Goal: Information Seeking & Learning: Find specific page/section

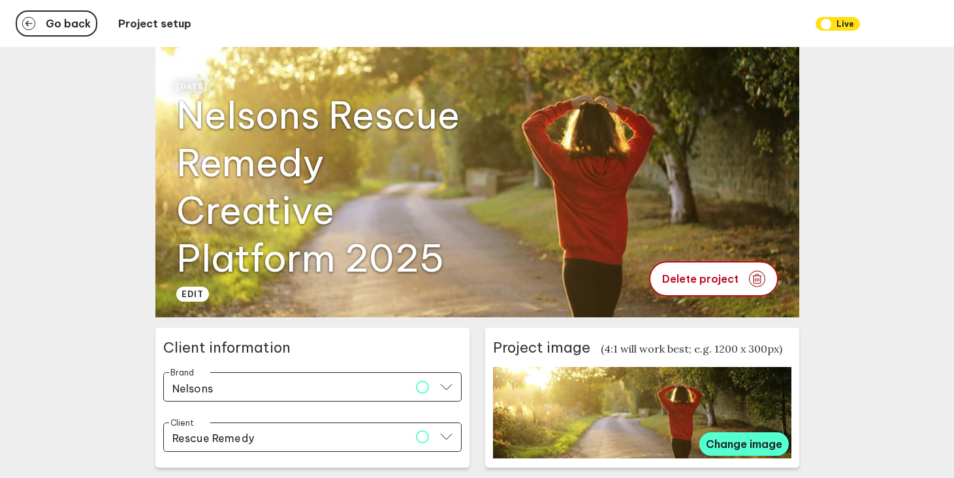
click at [57, 38] on div "Go back Project setup Live" at bounding box center [477, 23] width 954 height 47
click at [59, 29] on span "Go back" at bounding box center [68, 23] width 45 height 10
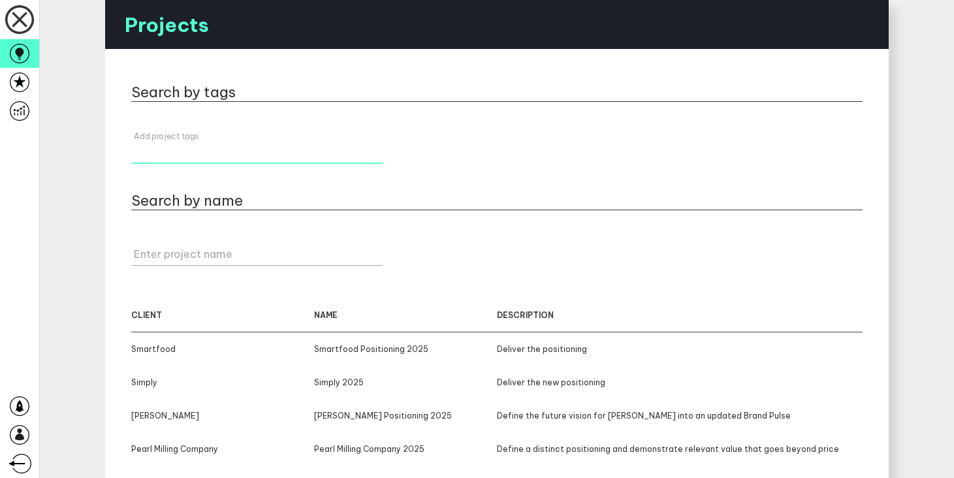
click at [187, 142] on div "Add project tags" at bounding box center [256, 147] width 251 height 33
click at [20, 94] on link at bounding box center [19, 82] width 39 height 29
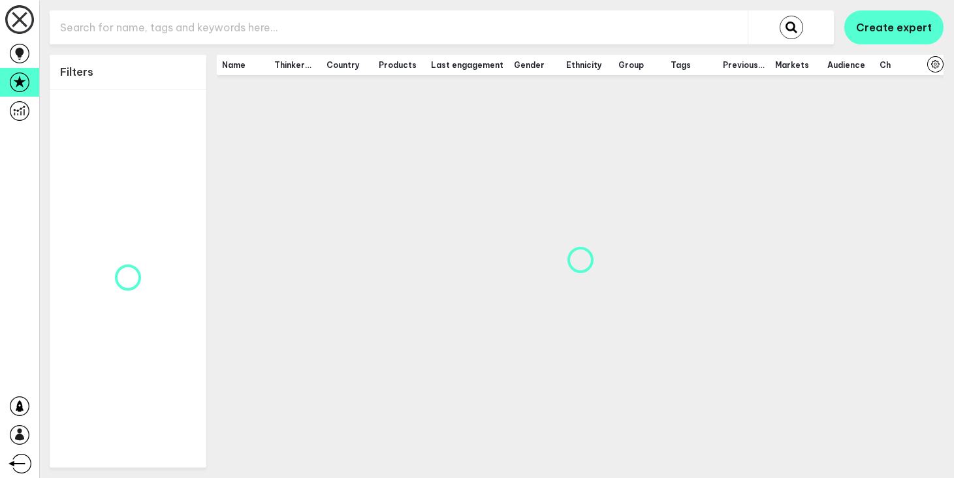
click at [167, 39] on input "text" at bounding box center [399, 28] width 698 height 32
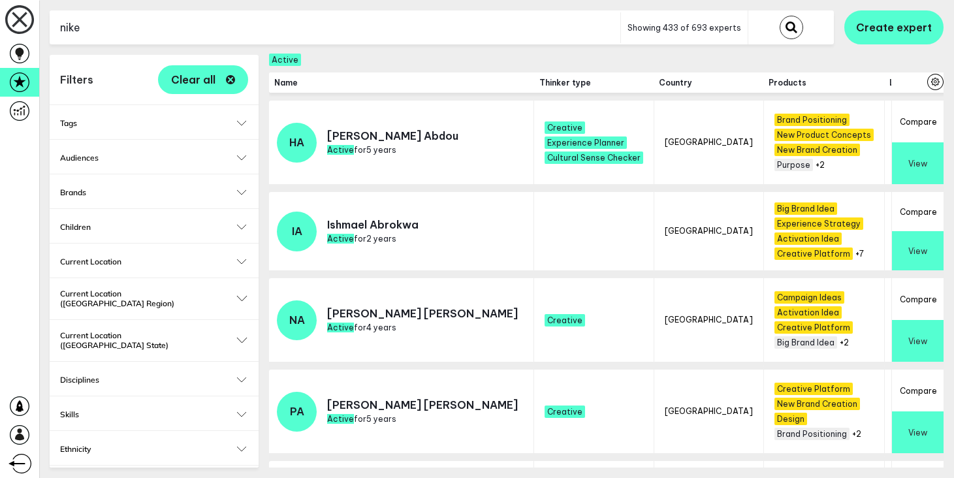
type input "nike"
click at [780, 16] on button "submit" at bounding box center [792, 28] width 24 height 24
checkbox input "false"
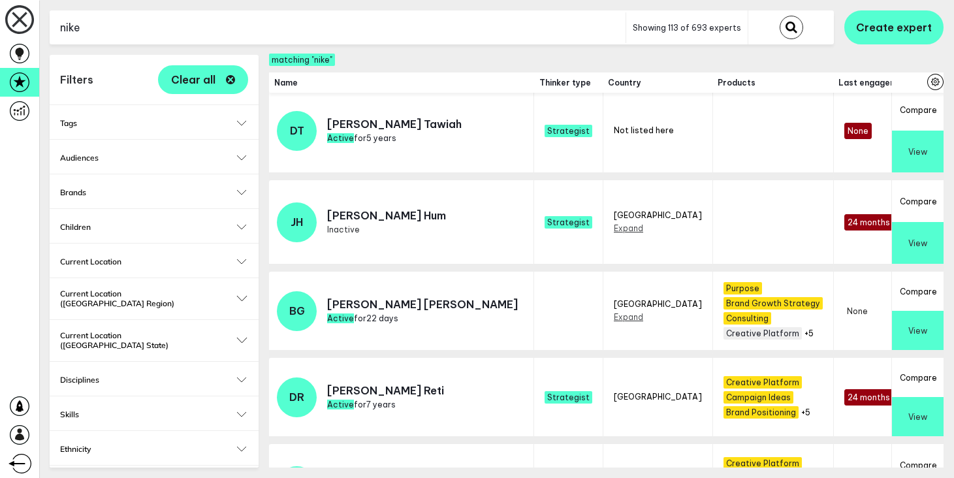
scroll to position [105, 0]
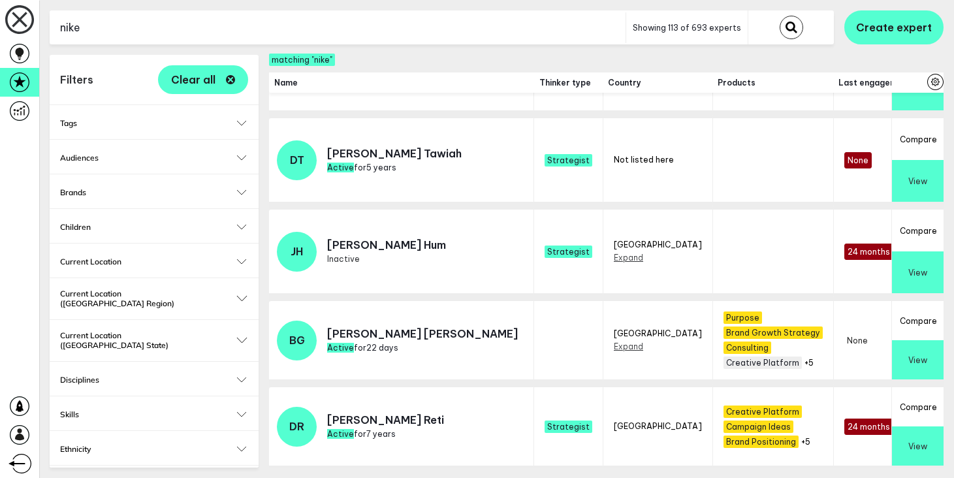
click at [198, 27] on input "nike" at bounding box center [338, 28] width 576 height 32
type input "football"
click at [780, 16] on button "submit" at bounding box center [792, 28] width 24 height 24
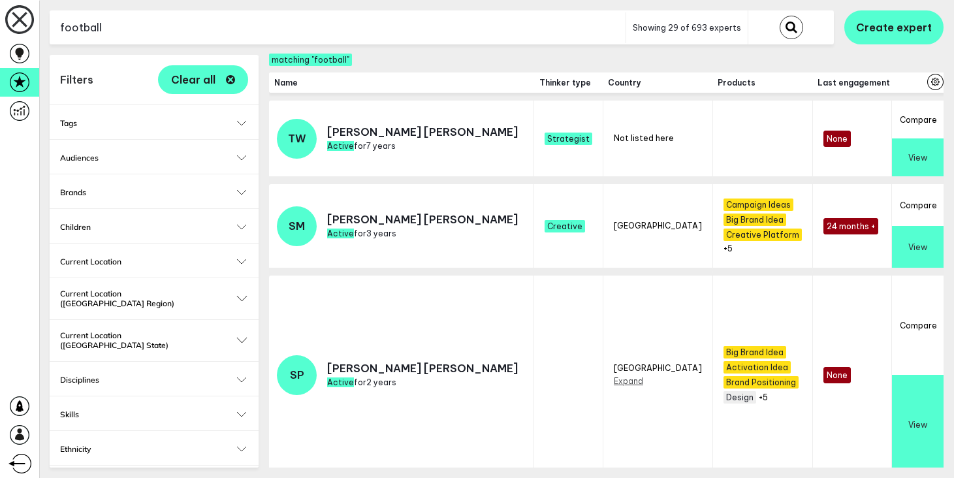
scroll to position [77, 0]
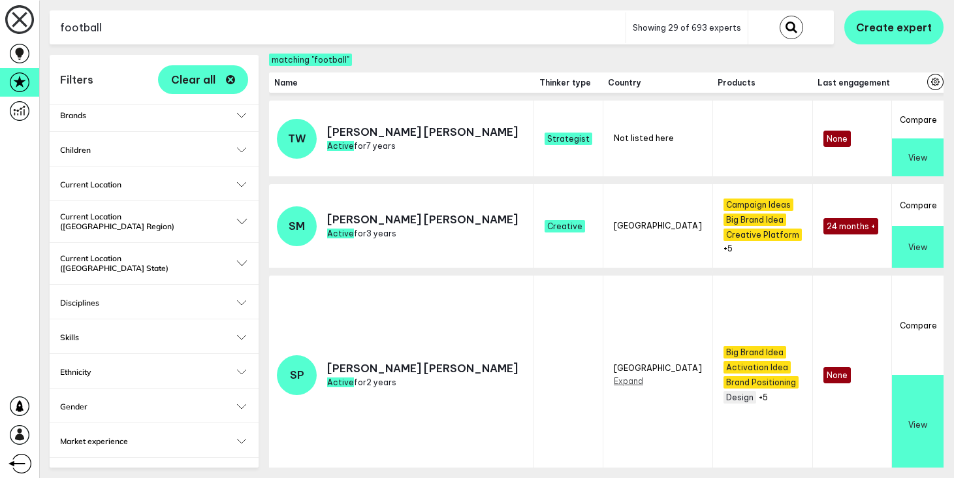
click at [168, 183] on h2 "Current Location" at bounding box center [154, 185] width 188 height 10
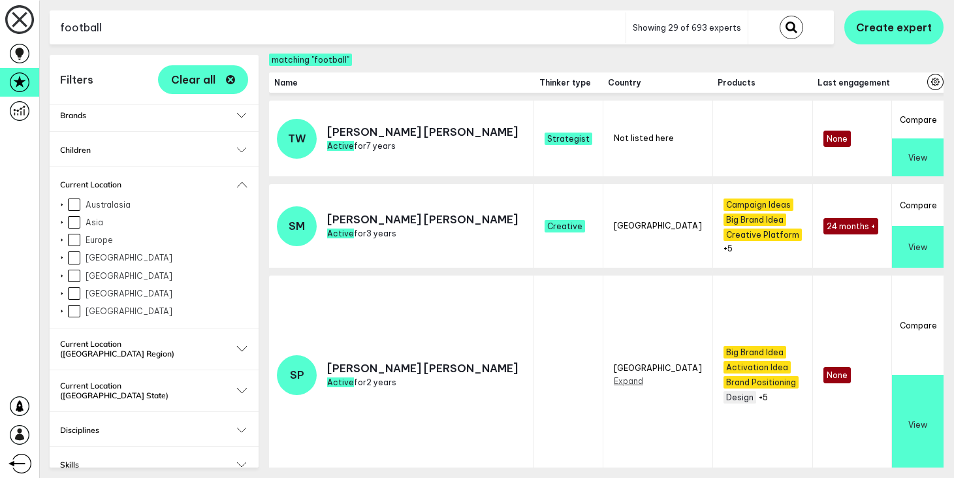
click at [76, 276] on input "[GEOGRAPHIC_DATA]" at bounding box center [74, 276] width 12 height 12
checkbox input "true"
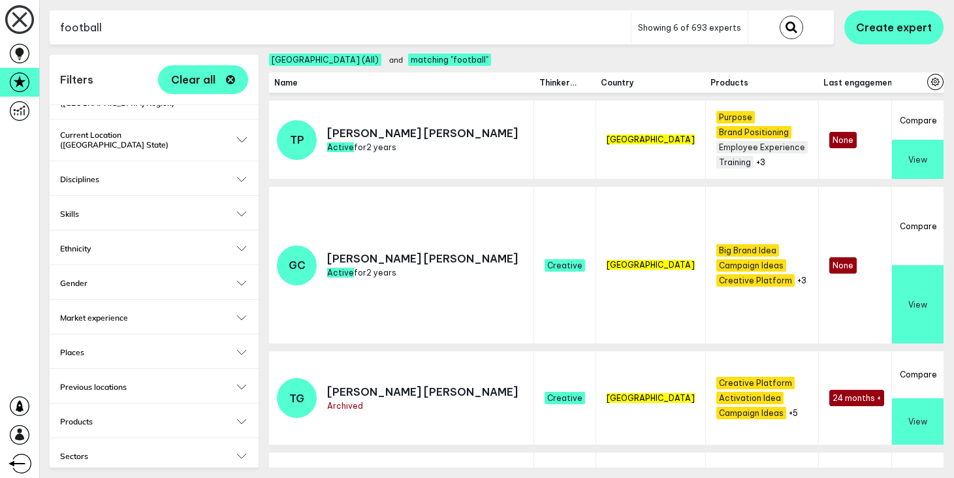
scroll to position [328, 0]
click at [244, 416] on button "Products" at bounding box center [154, 421] width 188 height 10
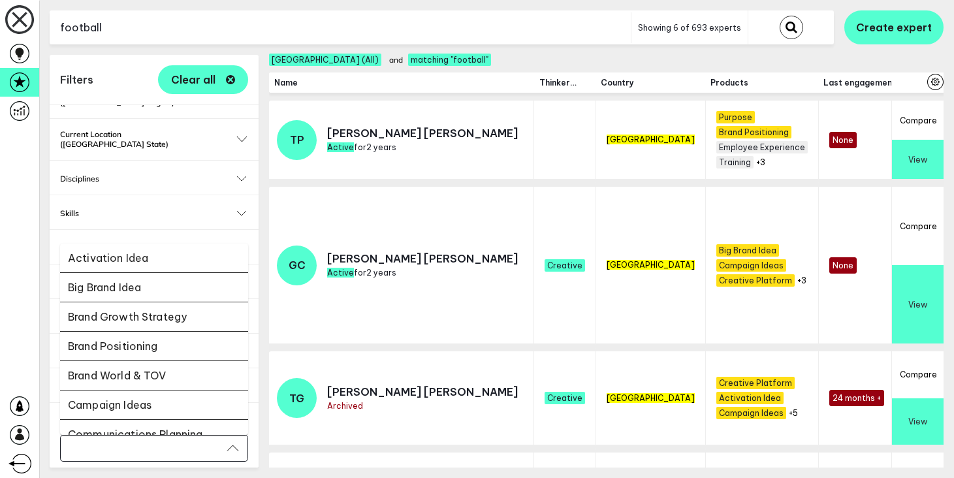
click at [173, 441] on input "Select..." at bounding box center [145, 448] width 153 height 15
click at [165, 251] on li "Activation Idea" at bounding box center [154, 258] width 188 height 29
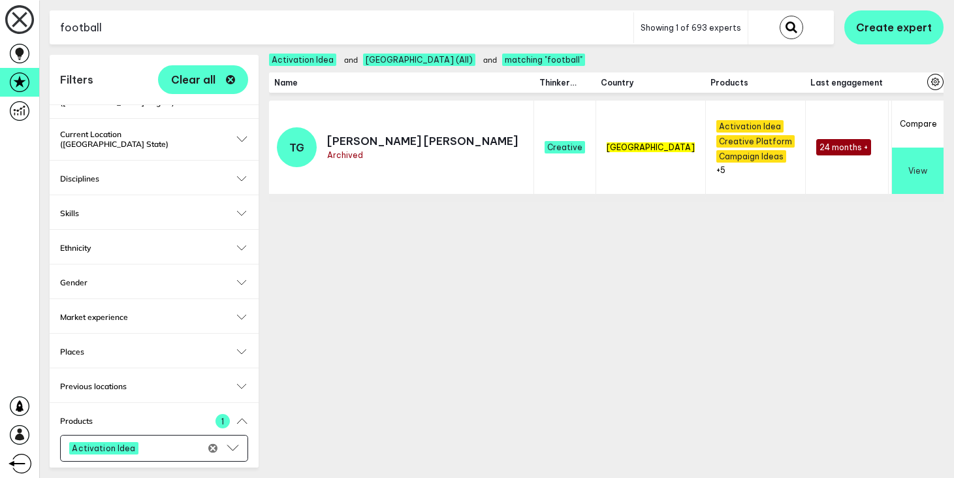
click at [169, 441] on input "Select..." at bounding box center [175, 448] width 62 height 15
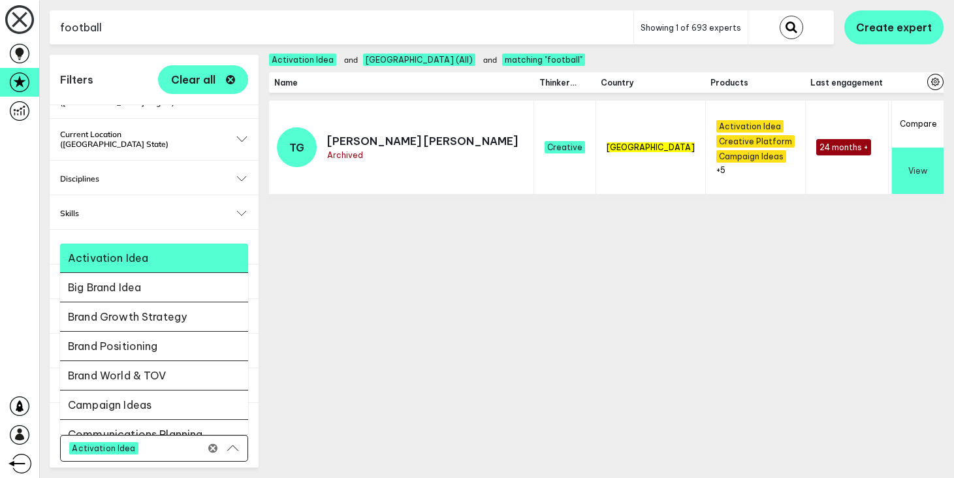
click at [164, 273] on li "Big Brand Idea" at bounding box center [154, 287] width 188 height 29
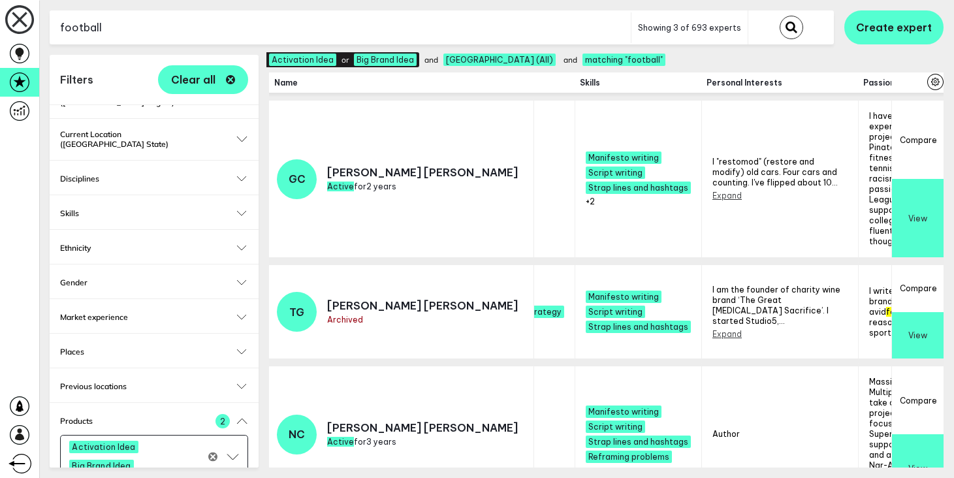
scroll to position [494, 0]
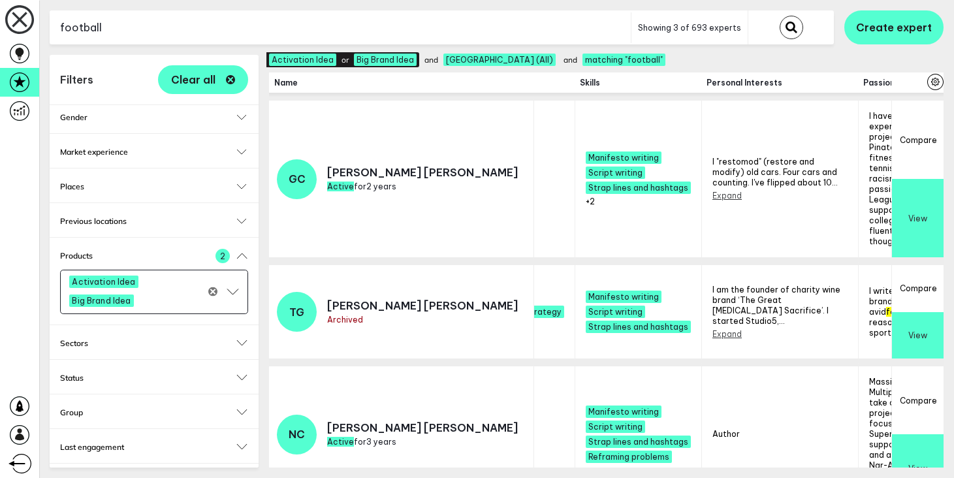
click at [121, 477] on h2 "Thinker type" at bounding box center [154, 482] width 188 height 10
click at [108, 373] on h2 "Status" at bounding box center [154, 378] width 188 height 10
click at [67, 391] on input "Active" at bounding box center [66, 397] width 12 height 12
checkbox input "true"
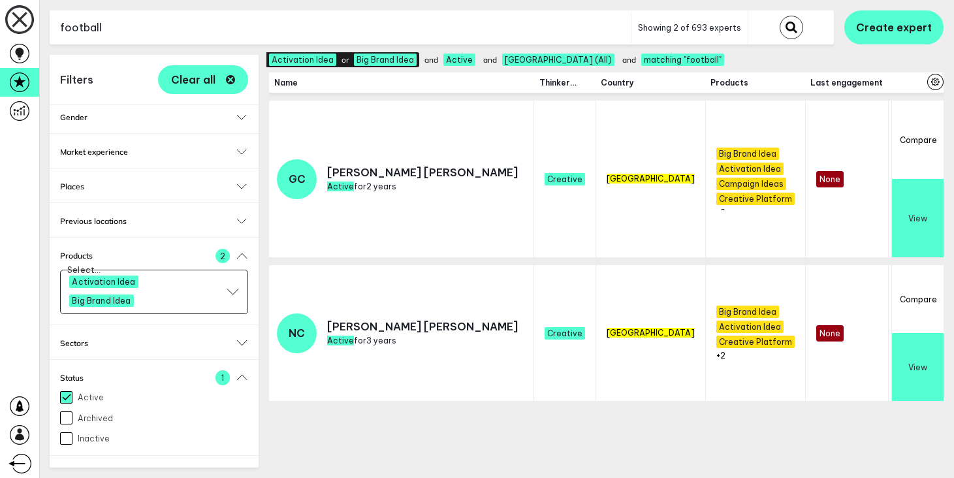
click at [202, 35] on input "football" at bounding box center [340, 28] width 581 height 32
click at [219, 78] on button "Clear all" at bounding box center [203, 79] width 90 height 29
checkbox input "false"
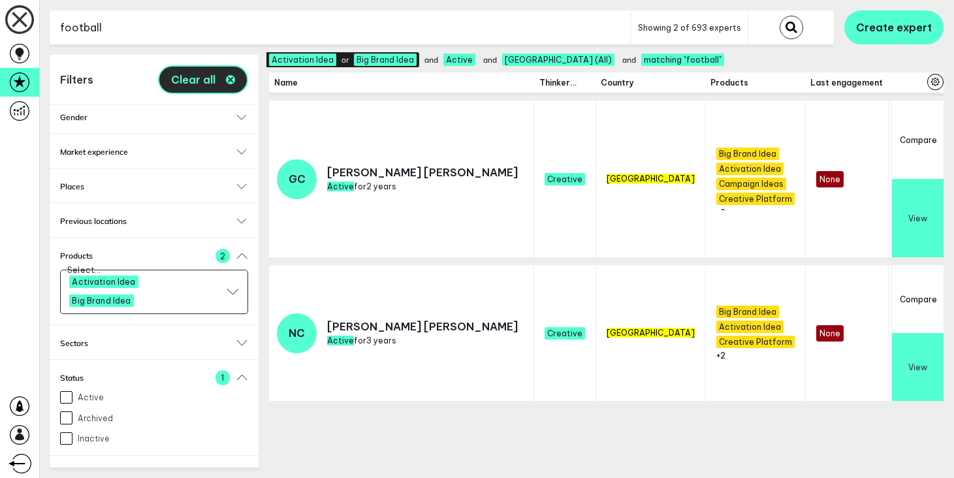
checkbox input "false"
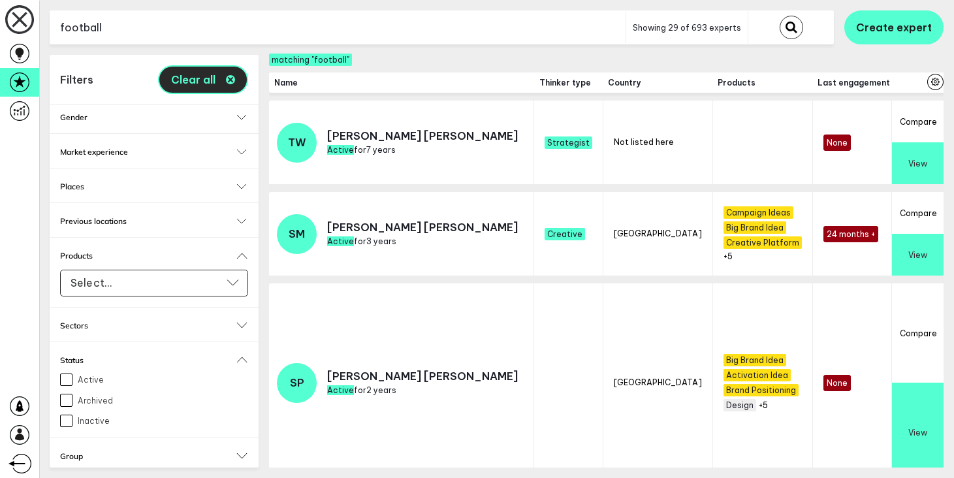
click at [225, 80] on button "Clear all" at bounding box center [203, 79] width 90 height 29
click at [225, 37] on input "football" at bounding box center [338, 28] width 576 height 32
click at [780, 16] on button "submit" at bounding box center [792, 28] width 24 height 24
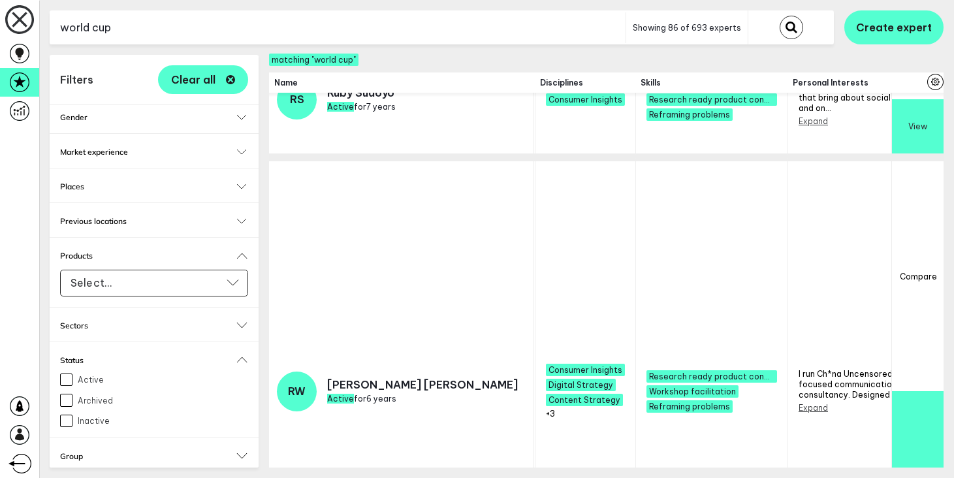
scroll to position [0, 1387]
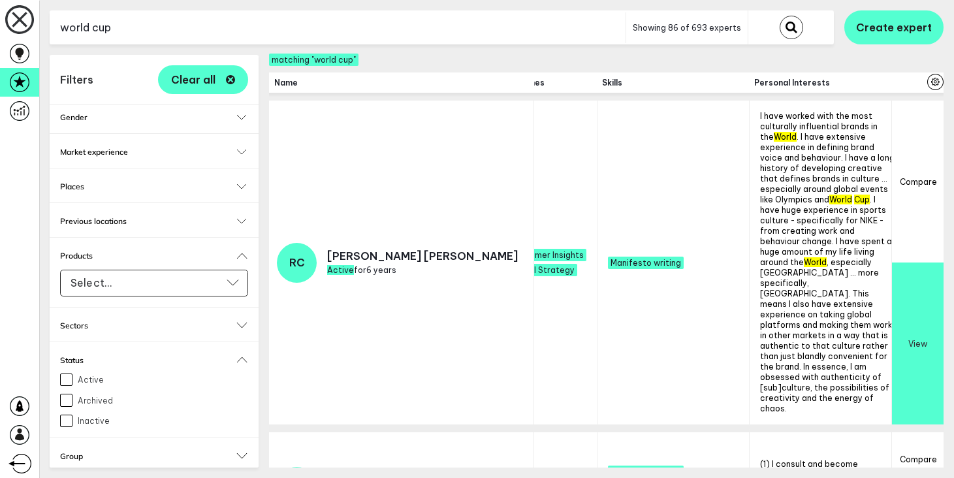
click at [291, 24] on input "world cup" at bounding box center [338, 28] width 576 height 32
type input "olympics"
click at [780, 16] on button "submit" at bounding box center [792, 28] width 24 height 24
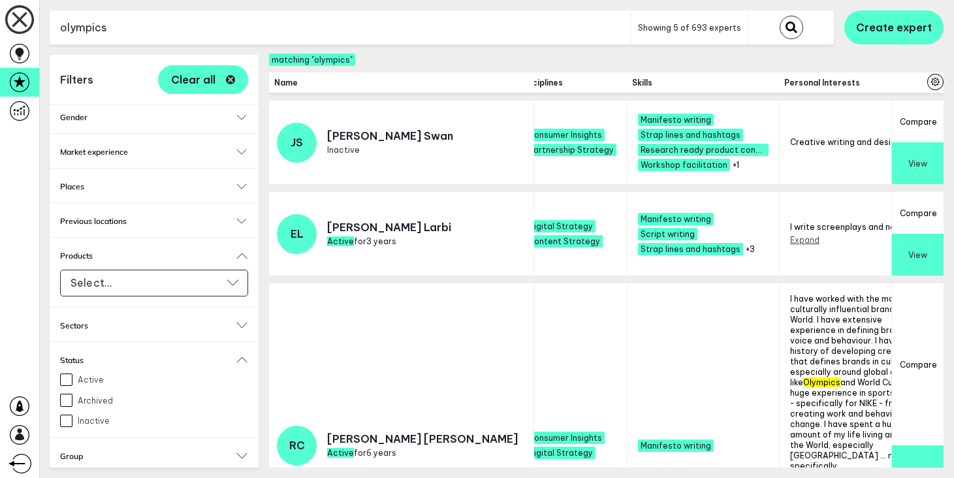
scroll to position [0, 1635]
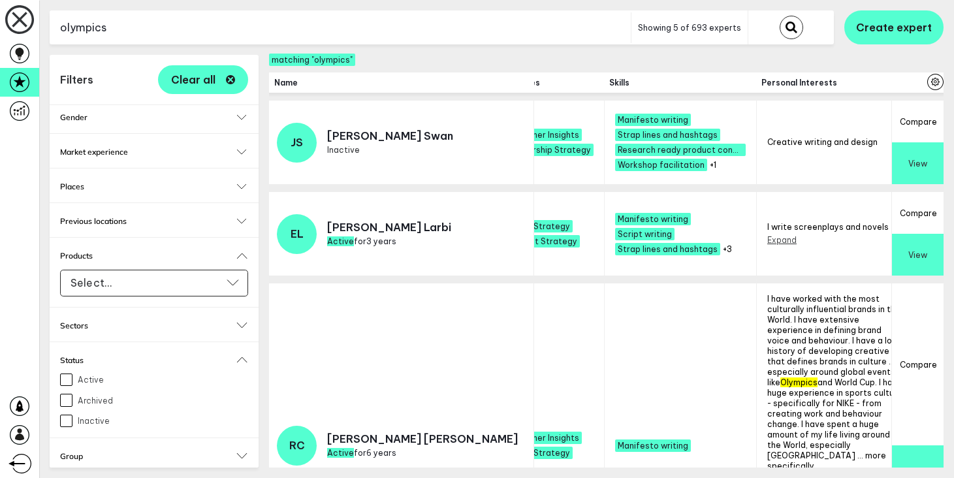
click at [767, 236] on button "Expand" at bounding box center [781, 240] width 29 height 10
click at [767, 240] on button "Collapse" at bounding box center [785, 240] width 36 height 10
click at [924, 161] on button "Expand" at bounding box center [938, 159] width 29 height 10
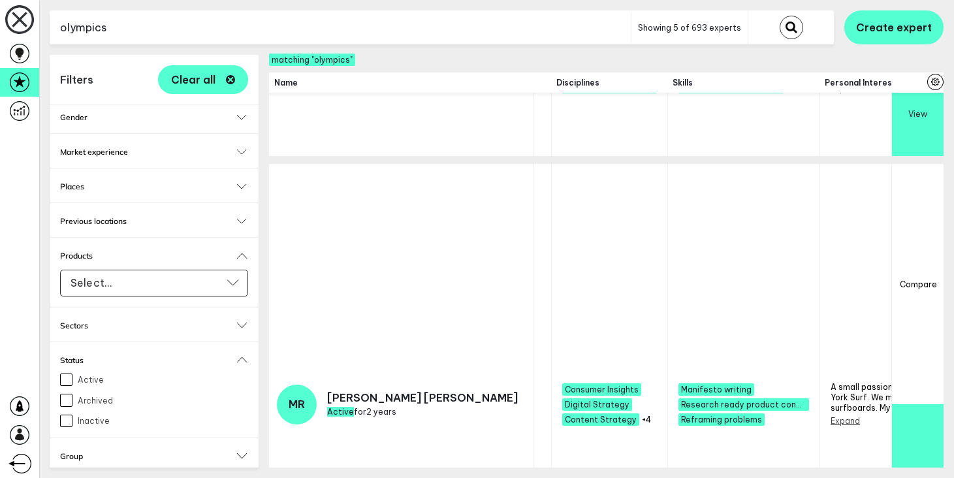
scroll to position [596, 1538]
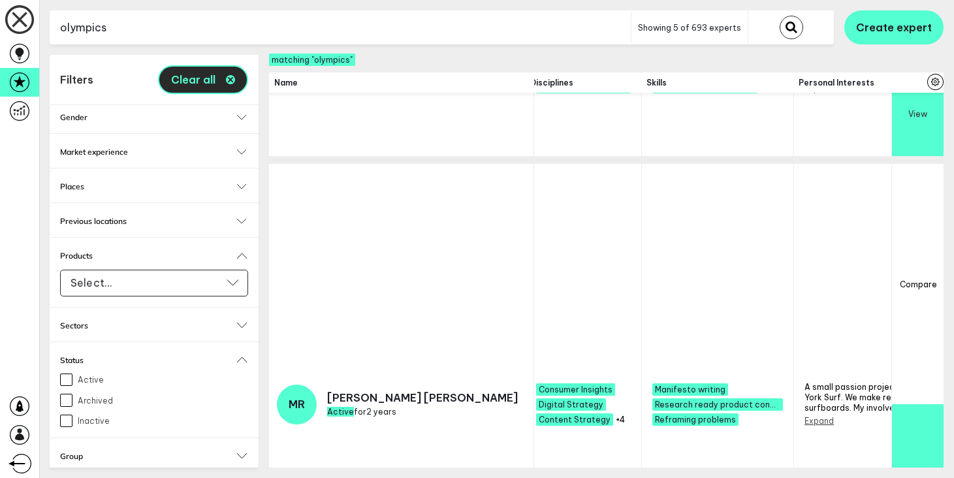
click at [240, 68] on button "Clear all" at bounding box center [203, 79] width 90 height 29
